Goal: Transaction & Acquisition: Download file/media

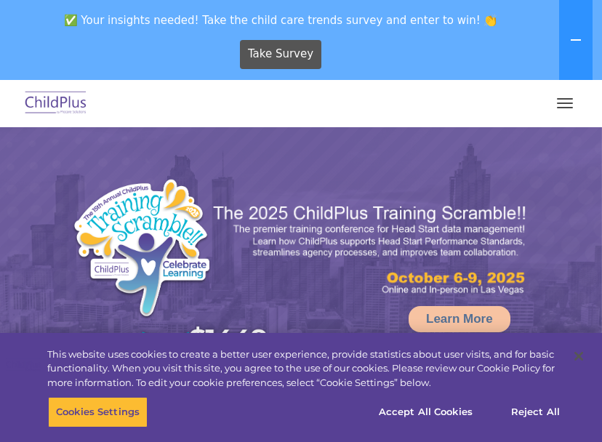
select select "MEDIUM"
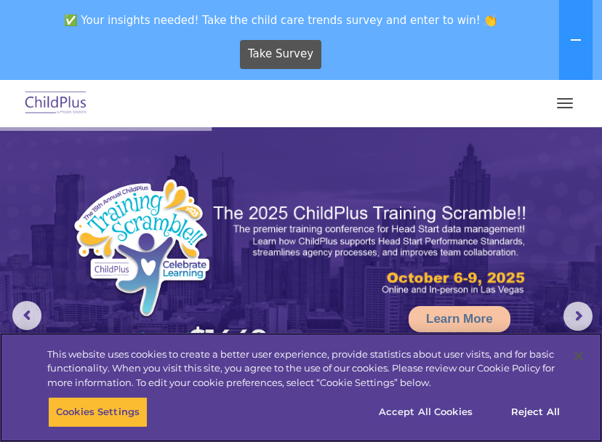
click at [395, 410] on button "Accept All Cookies" at bounding box center [426, 412] width 110 height 31
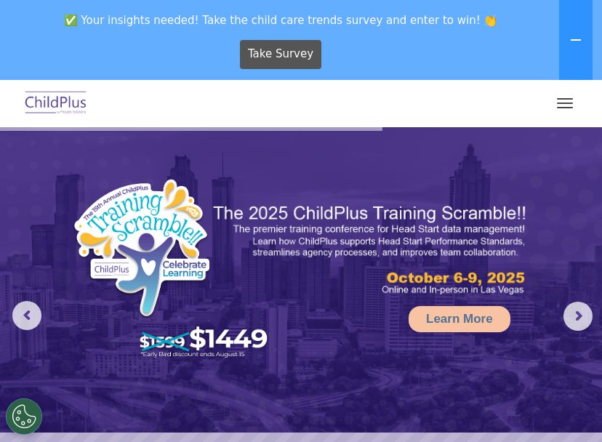
click at [565, 101] on button "button" at bounding box center [564, 103] width 31 height 23
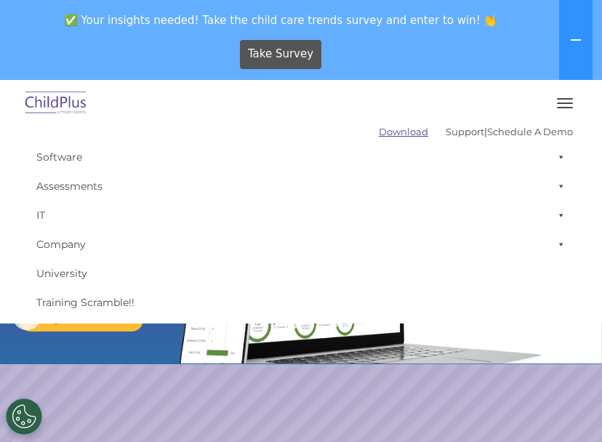
click at [379, 130] on link "Download" at bounding box center [403, 132] width 49 height 12
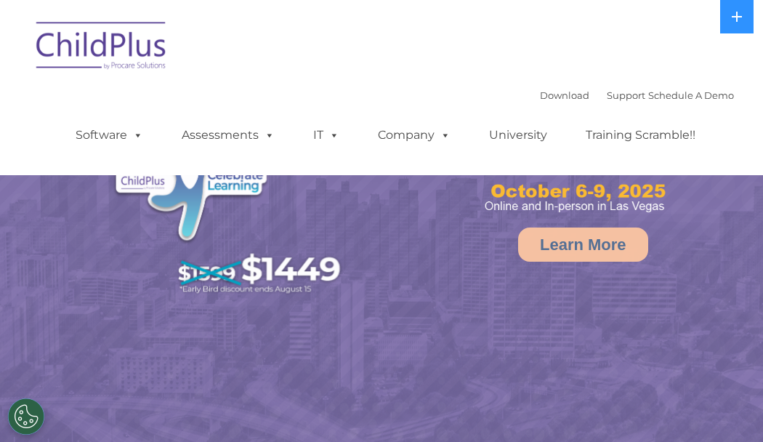
select select "MEDIUM"
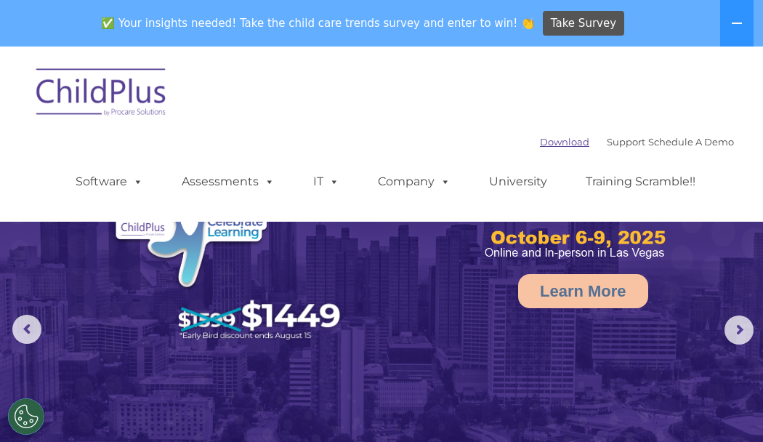
click at [540, 141] on link "Download" at bounding box center [564, 142] width 49 height 12
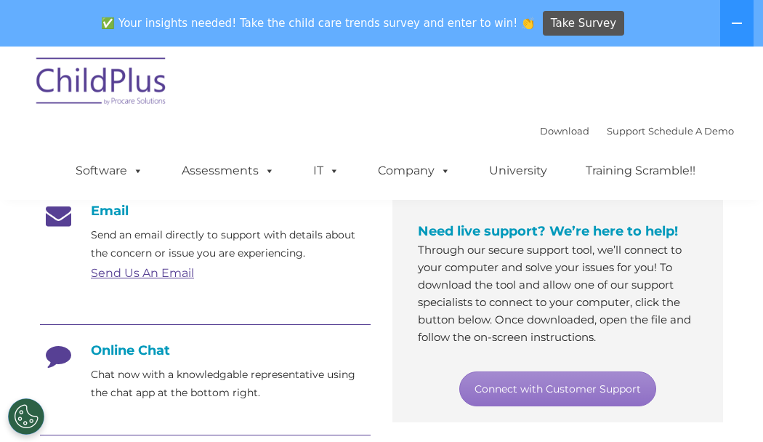
scroll to position [245, 0]
click at [540, 132] on link "Download" at bounding box center [564, 131] width 49 height 12
